Goal: Information Seeking & Learning: Learn about a topic

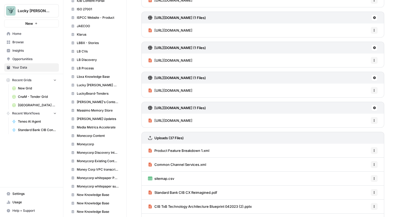
scroll to position [162, 0]
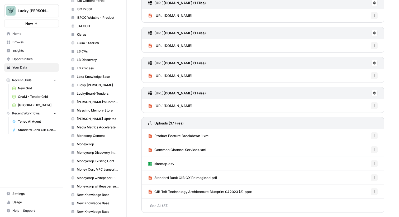
click at [191, 137] on span "Product Feature Breakdown 1.xml" at bounding box center [182, 135] width 55 height 5
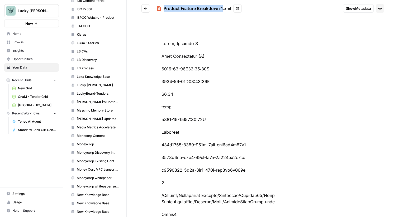
drag, startPoint x: 223, startPoint y: 8, endPoint x: 156, endPoint y: 5, distance: 67.7
click at [155, 5] on h2 "Product Feature Breakdown 1.xml View" at bounding box center [241, 8] width 198 height 8
copy div "Product Feature Breakdown 1"
click at [148, 12] on button "Go back" at bounding box center [146, 8] width 8 height 8
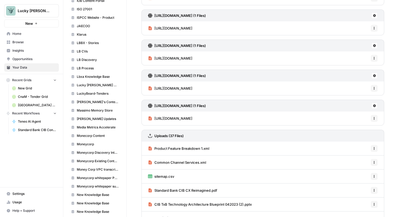
scroll to position [162, 0]
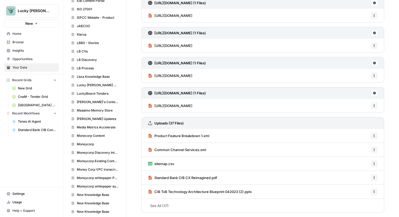
click at [196, 148] on span "Common Channel Services.xml" at bounding box center [181, 149] width 52 height 5
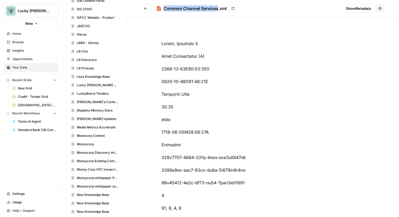
drag, startPoint x: 219, startPoint y: 8, endPoint x: 168, endPoint y: 3, distance: 50.7
click at [168, 3] on header "Common Channel Services.xml View Show Metadata Options" at bounding box center [263, 8] width 273 height 17
copy div "Common Channel Services"
